Goal: Find specific page/section: Find specific page/section

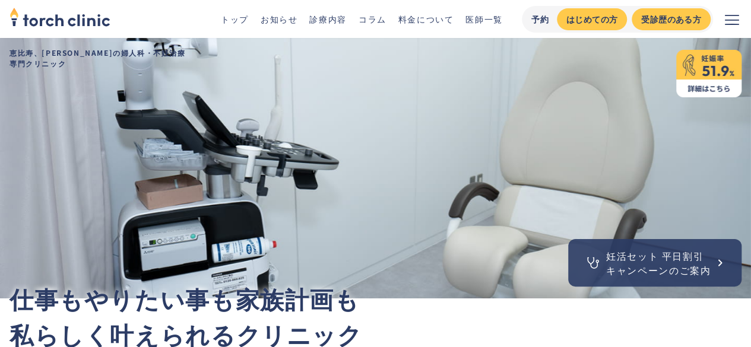
click at [283, 23] on link "お知らせ" at bounding box center [279, 19] width 37 height 12
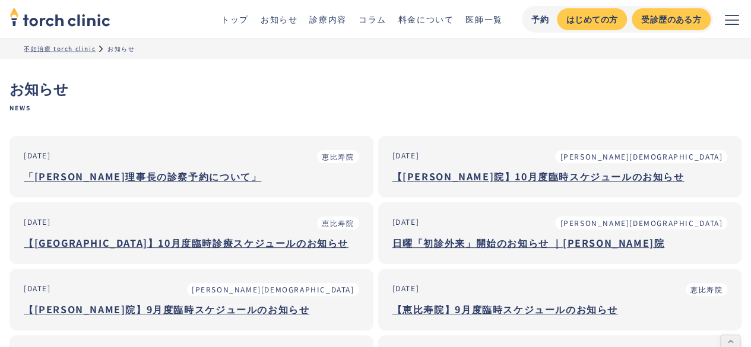
click at [718, 17] on button "メニューを開く" at bounding box center [732, 19] width 38 height 38
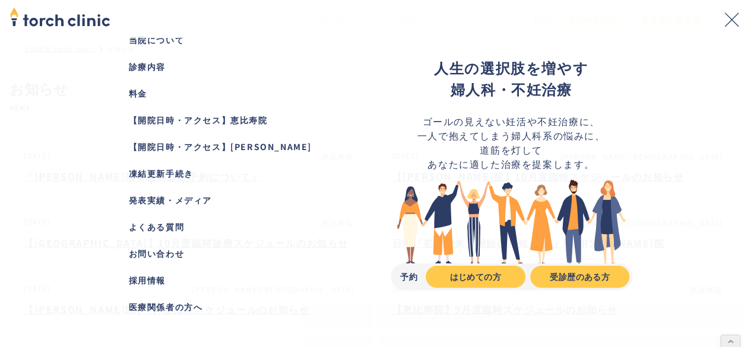
click at [198, 119] on div "【開院日時・アクセス】恵比寿院" at bounding box center [240, 120] width 223 height 12
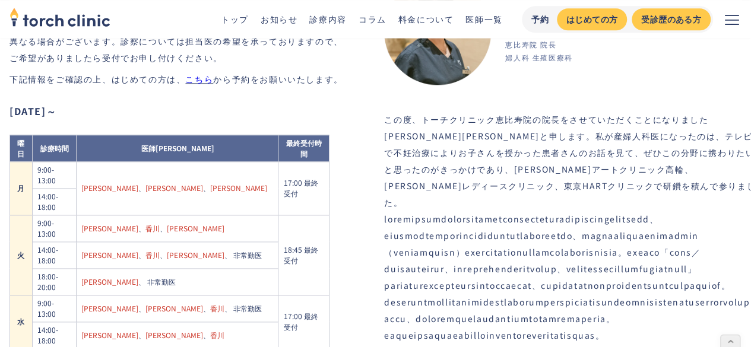
scroll to position [642, 0]
